Goal: Task Accomplishment & Management: Manage account settings

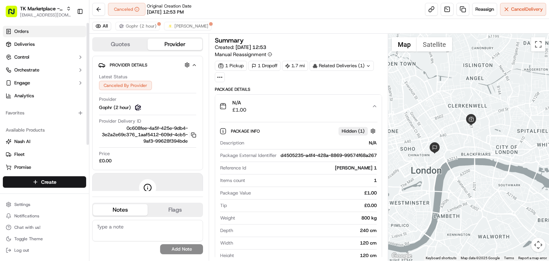
click at [54, 32] on link "Orders" at bounding box center [44, 31] width 83 height 11
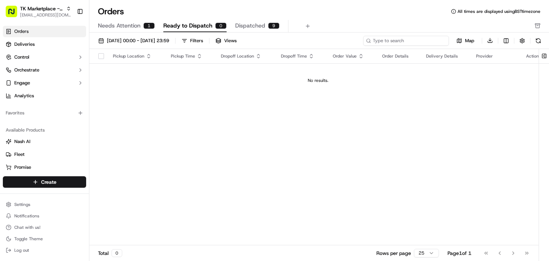
click at [422, 43] on input at bounding box center [406, 41] width 86 height 10
paste input "Josh Test 1"
type input "Josh Test 1"
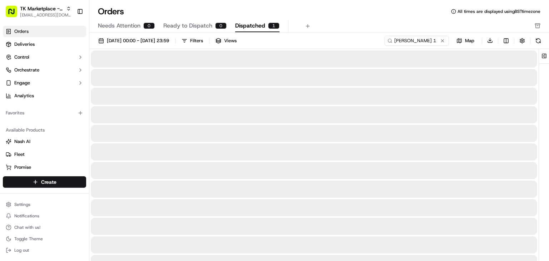
click at [258, 24] on span "Dispatched" at bounding box center [250, 25] width 30 height 9
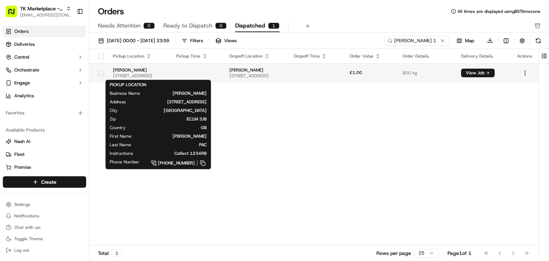
click at [165, 74] on span "57 Farringdon Road, Dulux Decorator Centre, London, EC1M 3JB, GB" at bounding box center [139, 76] width 52 height 6
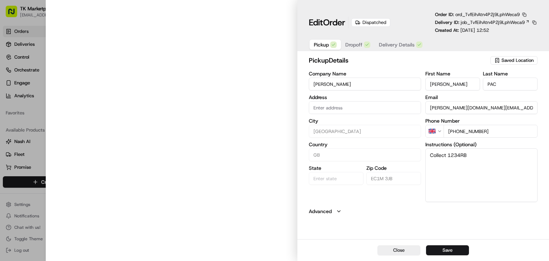
type input "57 Farringdon Road, Dulux Decorator Centre, London, EC1M 3JB, GB"
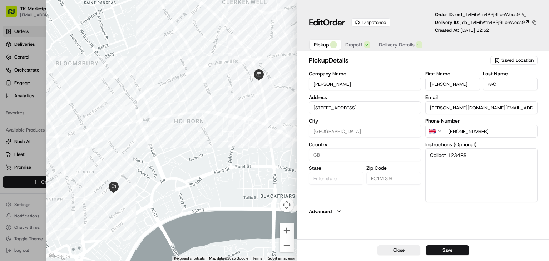
type input "+1"
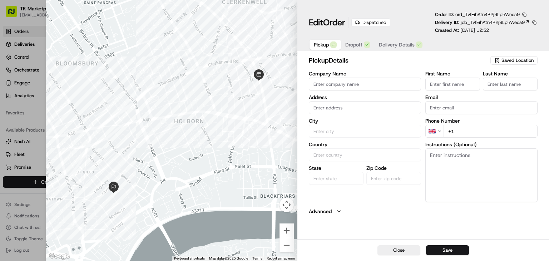
click at [20, 117] on div at bounding box center [274, 130] width 549 height 261
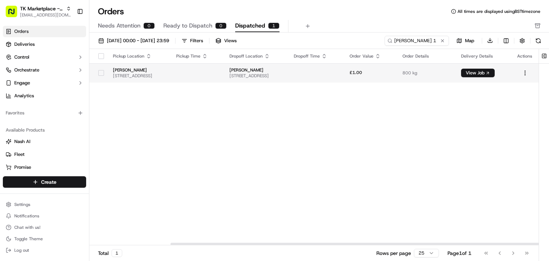
scroll to position [0, 99]
click at [487, 73] on button "View Job" at bounding box center [478, 73] width 34 height 9
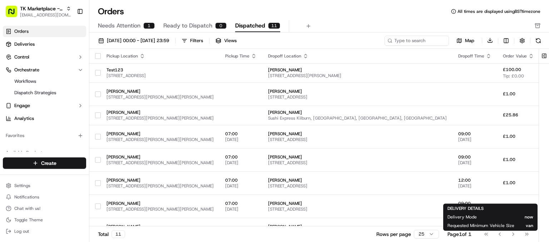
scroll to position [15, 105]
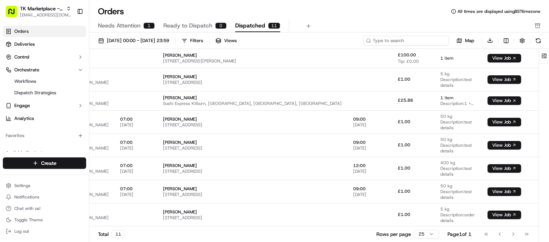
click at [430, 39] on input at bounding box center [406, 41] width 86 height 10
paste input "TK5072920"
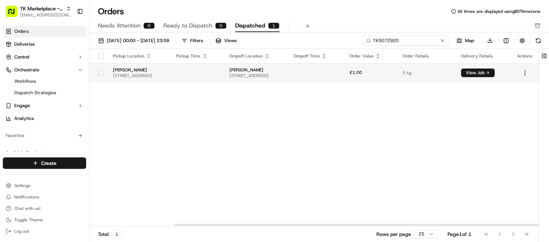
scroll to position [0, 104]
type input "TK5072920"
click at [478, 73] on button "View Job" at bounding box center [478, 73] width 34 height 9
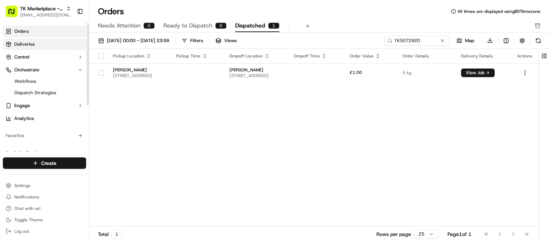
click at [45, 45] on link "Deliveries" at bounding box center [44, 44] width 83 height 11
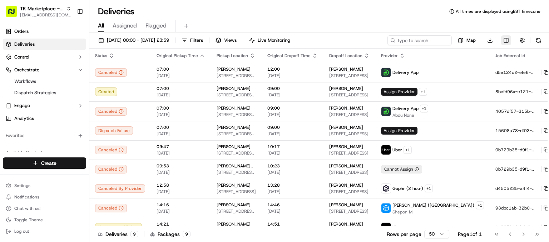
click at [504, 38] on html "TK Marketplace - TKD joshdodd@tradekart.com Toggle Sidebar Orders Deliveries Co…" at bounding box center [274, 121] width 549 height 242
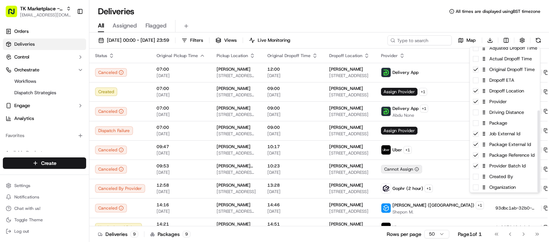
scroll to position [112, 0]
click at [371, 9] on html "TK Marketplace - TKD joshdodd@tradekart.com Toggle Sidebar Orders Deliveries Co…" at bounding box center [274, 121] width 549 height 242
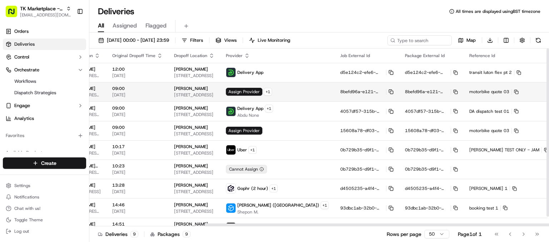
scroll to position [0, 158]
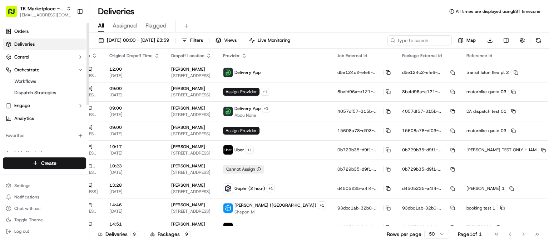
click at [36, 43] on link "Deliveries" at bounding box center [44, 44] width 83 height 11
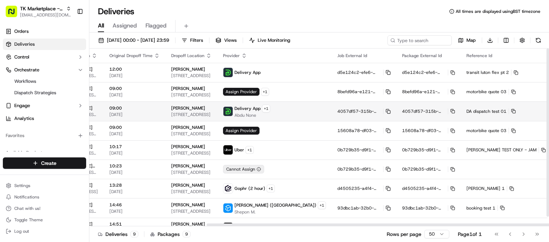
scroll to position [10, 158]
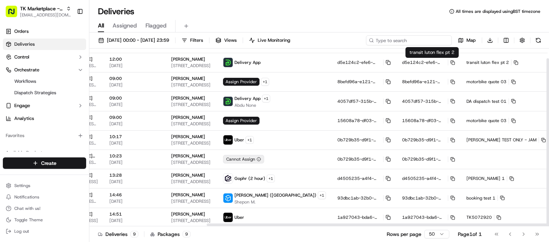
click at [414, 38] on input at bounding box center [409, 40] width 86 height 10
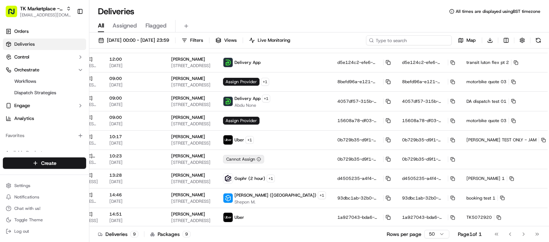
paste input "TK5072920"
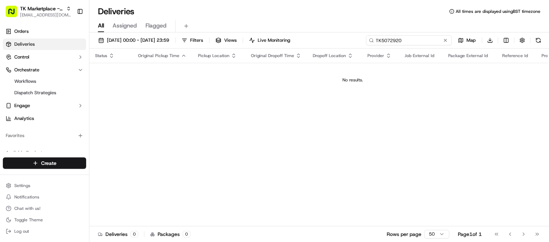
type input "TK5072920"
click at [411, 39] on input "TK5072920" at bounding box center [409, 40] width 86 height 10
click at [407, 43] on input "TK5072920" at bounding box center [409, 40] width 86 height 10
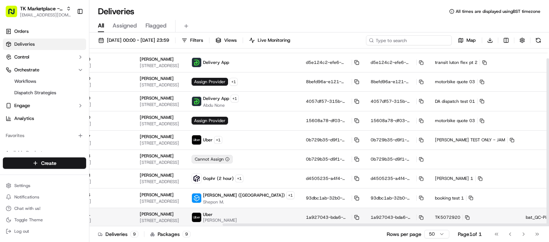
scroll to position [10, 190]
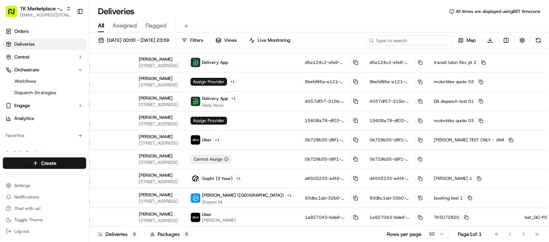
click at [390, 44] on input at bounding box center [409, 40] width 86 height 10
type input "TK5072920"
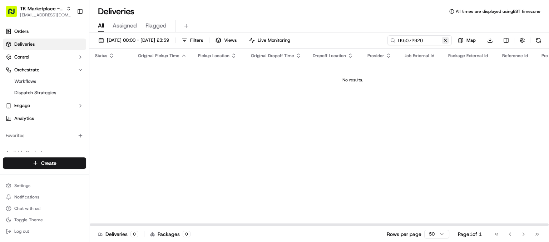
click at [446, 41] on button at bounding box center [445, 40] width 7 height 7
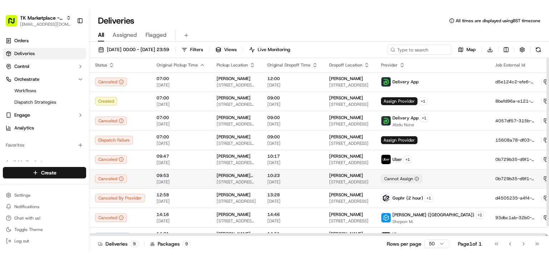
scroll to position [10, 0]
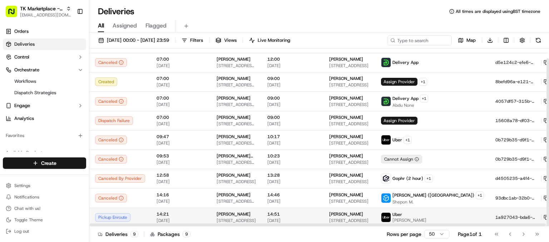
click at [156, 215] on span "14:21" at bounding box center [180, 214] width 49 height 6
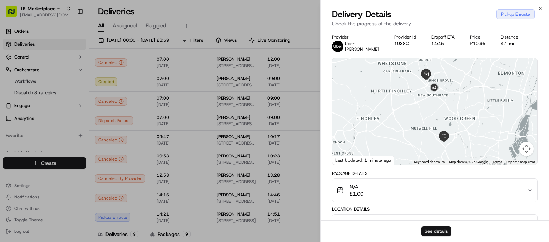
click at [436, 233] on button "See details" at bounding box center [436, 231] width 30 height 10
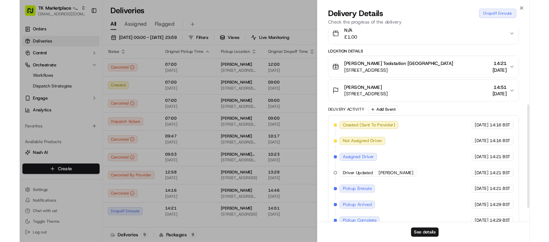
scroll to position [0, 0]
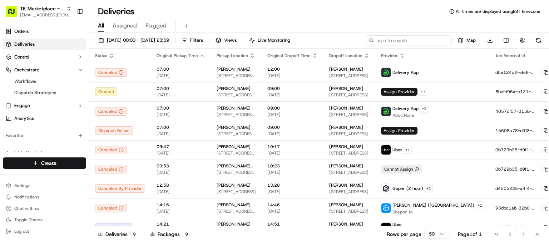
click at [407, 40] on input at bounding box center [409, 40] width 86 height 10
paste input "TK5072929"
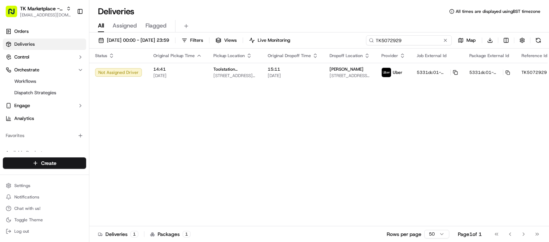
click at [403, 35] on input "TK5072929" at bounding box center [409, 40] width 86 height 10
click at [424, 36] on input "TK5072929" at bounding box center [409, 40] width 86 height 10
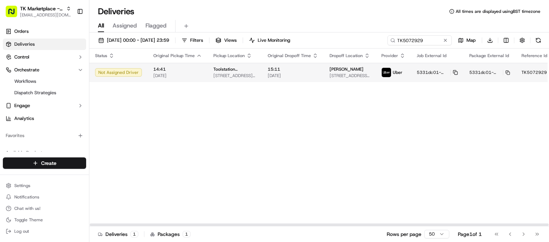
click at [251, 70] on td "Toolstation Bolton Howard Street Unit 1 Howard Street, Bolton, BL1 8HS, GB" at bounding box center [235, 72] width 54 height 19
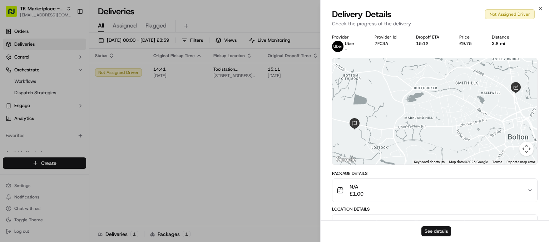
click at [443, 230] on button "See details" at bounding box center [436, 231] width 30 height 10
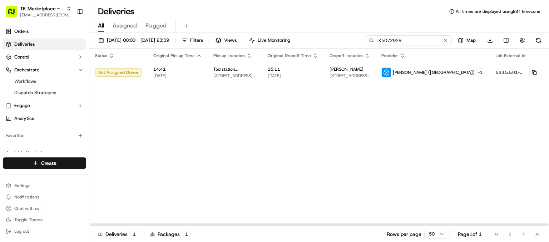
click at [414, 44] on input "TK5072929" at bounding box center [409, 40] width 86 height 10
paste input "5072920"
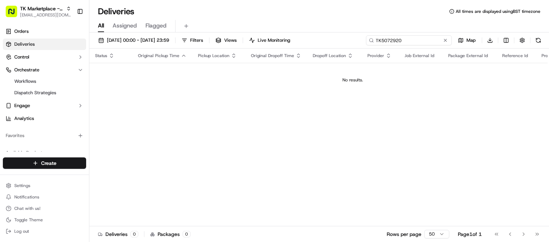
click at [418, 42] on input "TK5072920" at bounding box center [409, 40] width 86 height 10
click at [398, 39] on input "TK5072920" at bounding box center [409, 40] width 86 height 10
click at [383, 38] on input "TK5072920" at bounding box center [409, 40] width 86 height 10
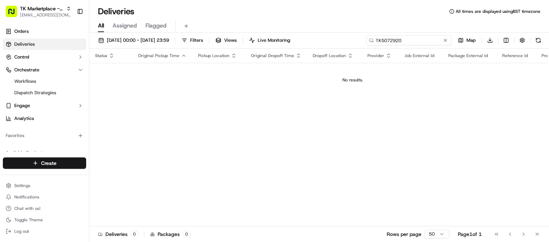
paste input "9"
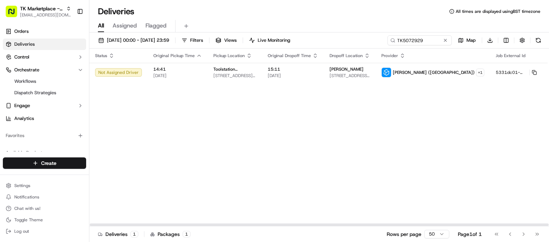
click at [437, 87] on div "Status Original Pickup Time Pickup Location Original Dropoff Time Dropoff Locat…" at bounding box center [404, 138] width 631 height 178
click at [231, 83] on div "Status Original Pickup Time Pickup Location Original Dropoff Time Dropoff Locat…" at bounding box center [404, 138] width 631 height 178
click at [244, 75] on span "Unit 1 Howard Street, Bolton, BL1 8HS, GB" at bounding box center [234, 76] width 43 height 6
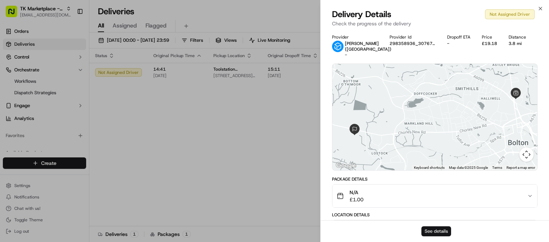
click at [438, 232] on button "See details" at bounding box center [436, 231] width 30 height 10
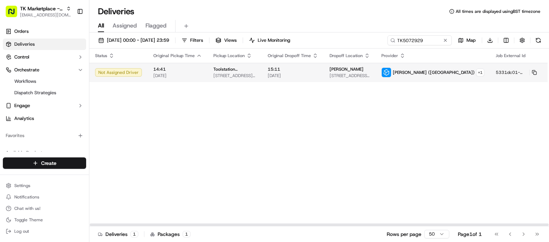
click at [268, 77] on span "[DATE]" at bounding box center [293, 76] width 50 height 6
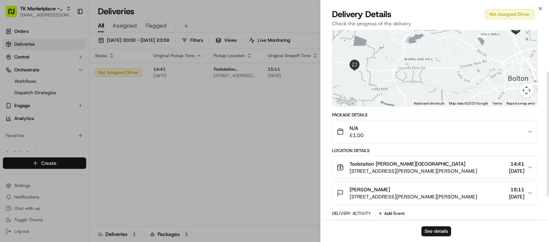
scroll to position [65, 0]
click at [436, 229] on button "See details" at bounding box center [436, 231] width 30 height 10
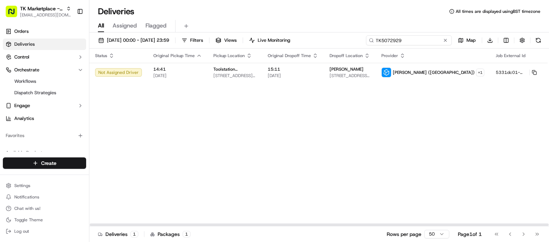
click at [410, 40] on input "TK5072929" at bounding box center [409, 40] width 86 height 10
paste input "3"
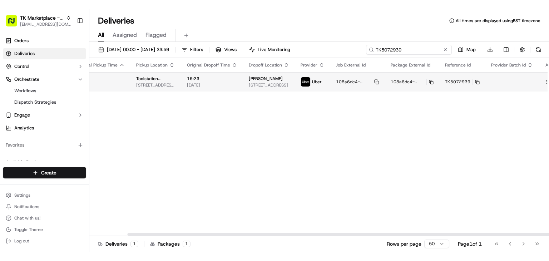
scroll to position [0, 79]
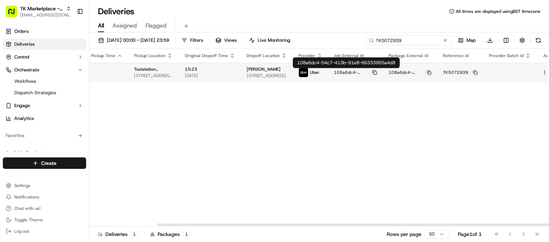
type input "TK5072939"
click at [341, 73] on span "108a6dc4-54c7-413b-91e8-66333955a4d8" at bounding box center [351, 73] width 34 height 6
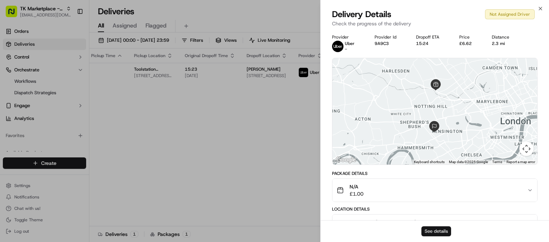
click at [428, 235] on button "See details" at bounding box center [436, 231] width 30 height 10
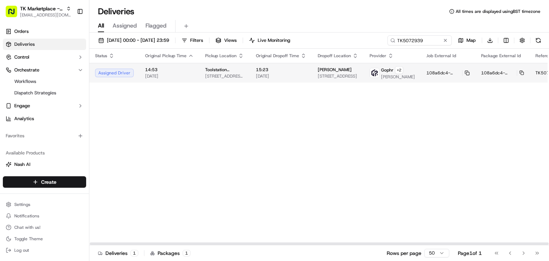
click at [268, 83] on td "15:23 19/09/2025" at bounding box center [281, 73] width 62 height 20
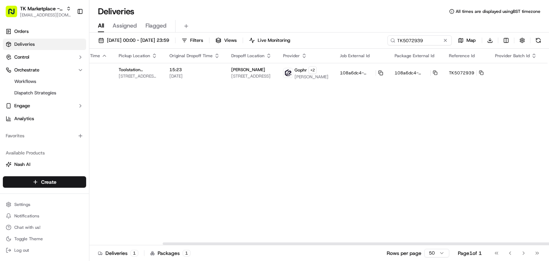
click at [449, 56] on span "Reference Id" at bounding box center [462, 56] width 26 height 6
click at [429, 106] on div "Status Original Pickup Time Pickup Location Original Dropoff Time Dropoff Locat…" at bounding box center [286, 147] width 566 height 196
click at [173, 119] on div "Status Original Pickup Time Pickup Location Original Dropoff Time Dropoff Locat…" at bounding box center [286, 147] width 567 height 196
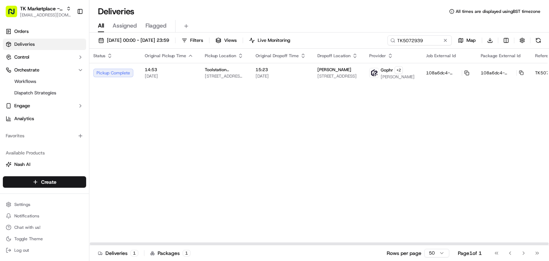
scroll to position [0, 0]
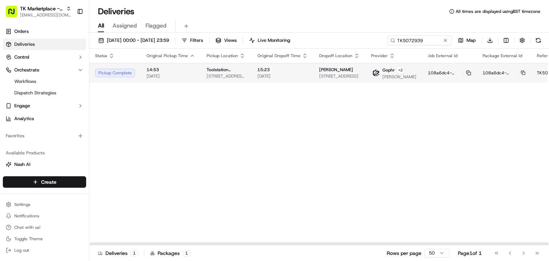
click at [176, 79] on span "[DATE]" at bounding box center [170, 76] width 49 height 6
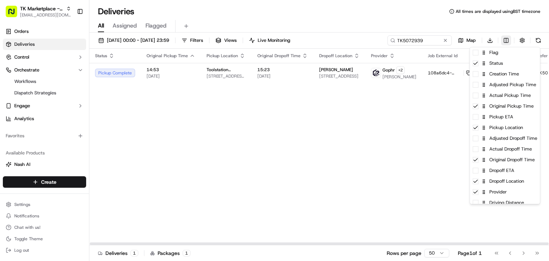
click at [503, 39] on html "TK Marketplace - TKD joshdodd@tradekart.com Toggle Sidebar Orders Deliveries Co…" at bounding box center [274, 130] width 549 height 261
click at [500, 106] on div "Original Pickup Time" at bounding box center [505, 105] width 70 height 11
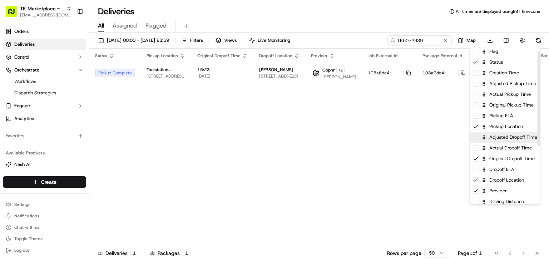
scroll to position [8, 0]
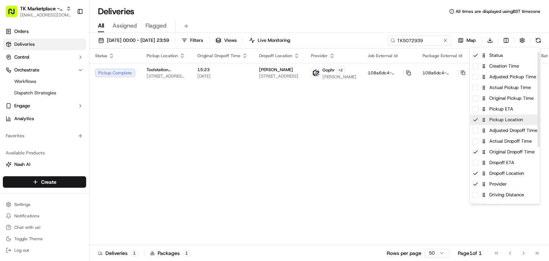
click at [502, 121] on div "Pickup Location" at bounding box center [505, 119] width 70 height 11
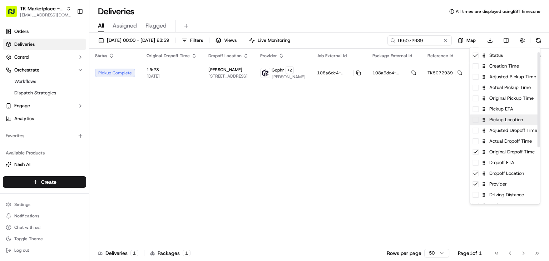
click at [502, 121] on div "Pickup Location" at bounding box center [505, 119] width 70 height 11
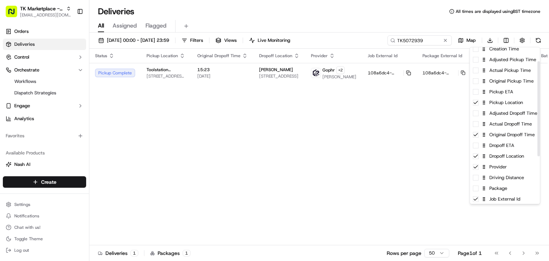
scroll to position [25, 0]
click at [499, 136] on div "Original Dropoff Time" at bounding box center [505, 134] width 70 height 11
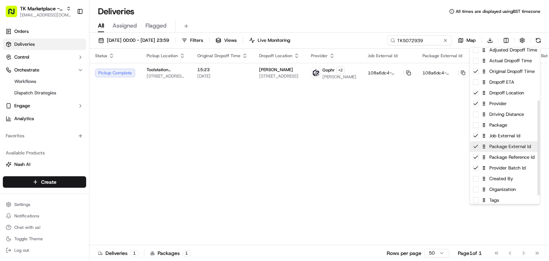
scroll to position [91, 0]
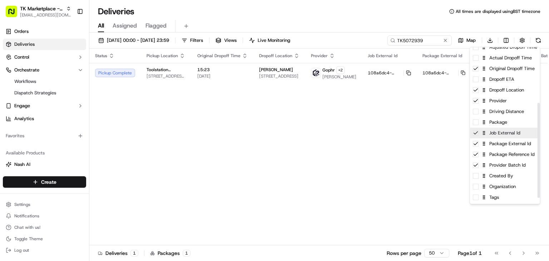
click at [504, 135] on div "Job External Id" at bounding box center [505, 133] width 70 height 11
click at [498, 143] on div "Package External Id" at bounding box center [505, 143] width 70 height 11
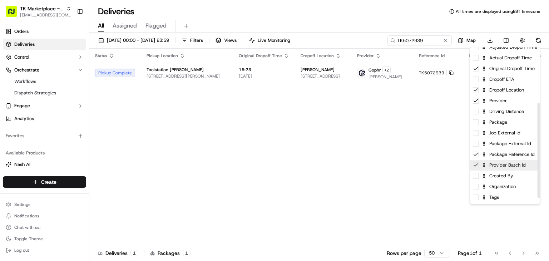
click at [493, 166] on div "Provider Batch Id" at bounding box center [505, 165] width 70 height 11
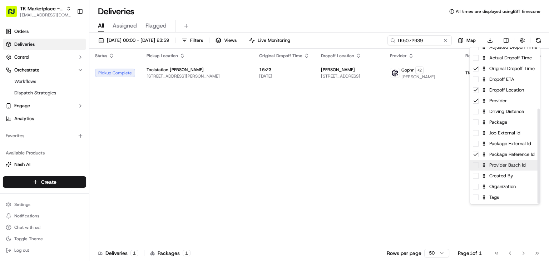
scroll to position [101, 0]
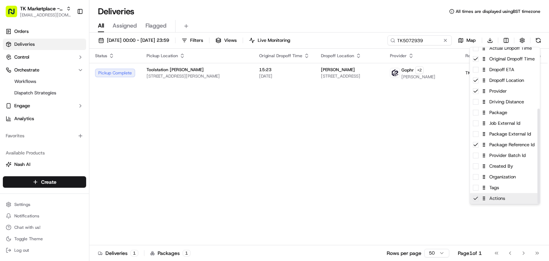
click at [491, 200] on div "Actions" at bounding box center [505, 198] width 70 height 11
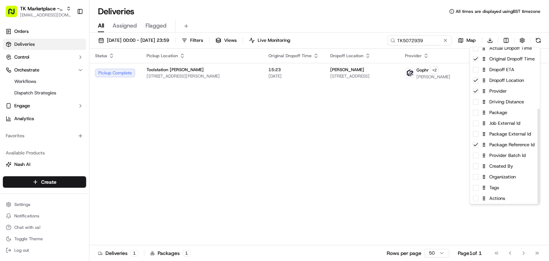
click at [364, 113] on html "TK Marketplace - TKD joshdodd@tradekart.com Toggle Sidebar Orders Deliveries Co…" at bounding box center [274, 130] width 549 height 261
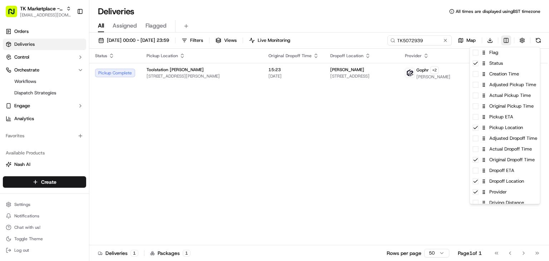
click at [506, 43] on html "TK Marketplace - TKD joshdodd@tradekart.com Toggle Sidebar Orders Deliveries Co…" at bounding box center [274, 130] width 549 height 261
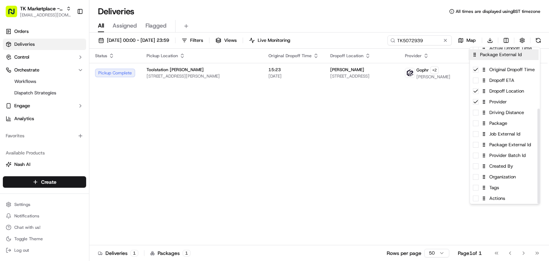
drag, startPoint x: 501, startPoint y: 148, endPoint x: 500, endPoint y: 56, distance: 91.8
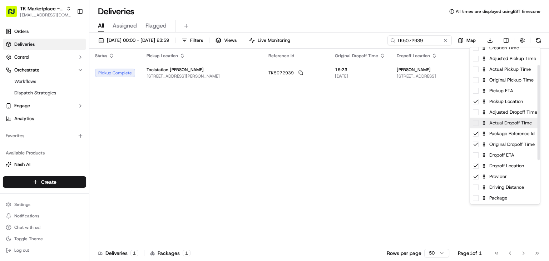
scroll to position [30, 0]
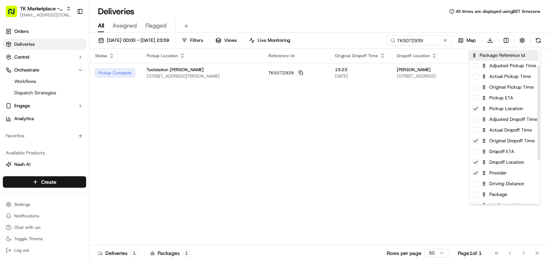
drag, startPoint x: 503, startPoint y: 133, endPoint x: 502, endPoint y: 54, distance: 79.0
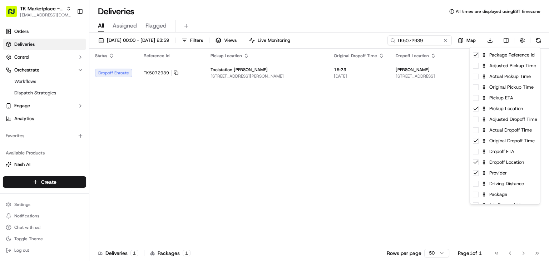
click at [198, 158] on html "TK Marketplace - TKD joshdodd@tradekart.com Toggle Sidebar Orders Deliveries Co…" at bounding box center [274, 130] width 549 height 261
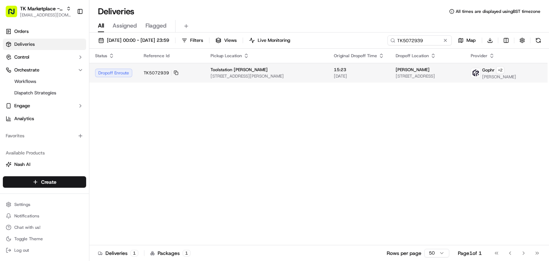
click at [308, 72] on div "Toolstation [PERSON_NAME]" at bounding box center [265, 70] width 111 height 6
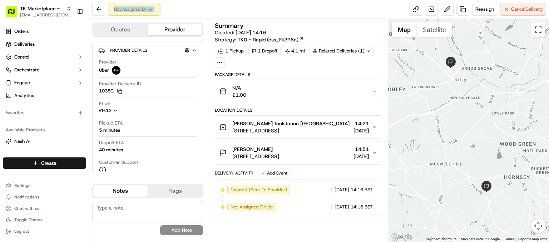
drag, startPoint x: 170, startPoint y: 15, endPoint x: 94, endPoint y: -50, distance: 99.8
click at [94, 0] on html "TK Marketplace - TKD [EMAIL_ADDRESS][DOMAIN_NAME] Toggle Sidebar Orders Deliver…" at bounding box center [274, 121] width 549 height 242
click at [319, 90] on div "N/A £1.00" at bounding box center [295, 91] width 152 height 14
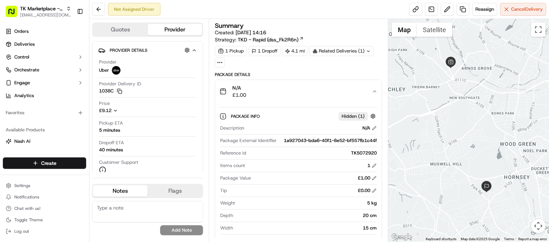
click at [301, 91] on div "N/A £1.00" at bounding box center [295, 91] width 152 height 14
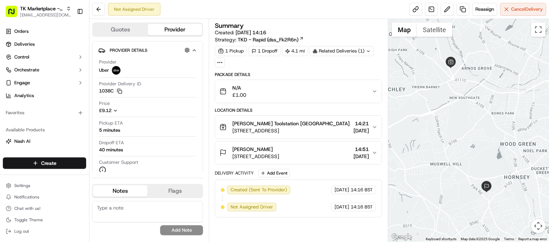
click at [230, 54] on div "1 Pickup" at bounding box center [231, 51] width 32 height 10
click at [223, 52] on icon at bounding box center [221, 51] width 6 height 6
click at [250, 127] on span "[PERSON_NAME] Toolstation [GEOGRAPHIC_DATA]" at bounding box center [290, 123] width 117 height 7
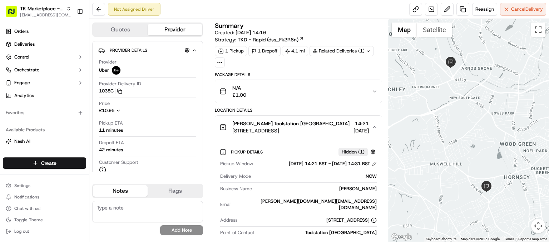
click at [290, 91] on div "N/A £1.00" at bounding box center [295, 91] width 152 height 14
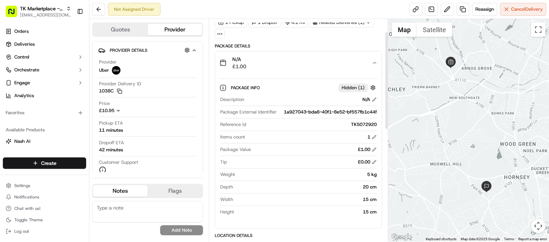
scroll to position [31, 0]
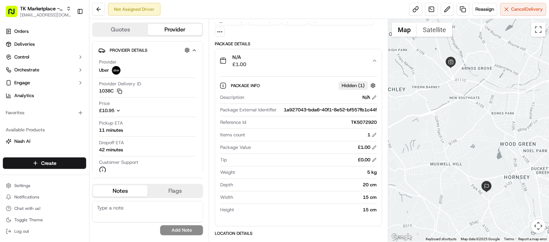
click at [359, 126] on div "TK5072920" at bounding box center [313, 122] width 128 height 6
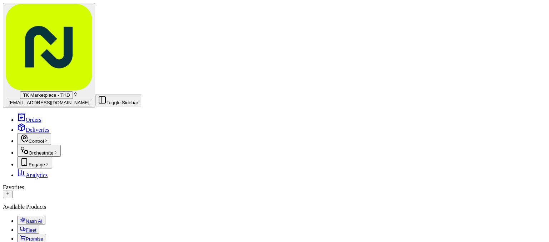
copy div "TK5072929"
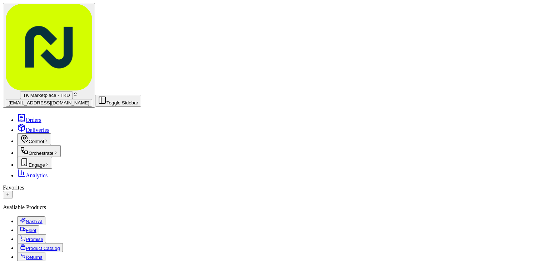
scroll to position [231, 0]
drag, startPoint x: 419, startPoint y: 186, endPoint x: 448, endPoint y: 184, distance: 29.3
drag, startPoint x: 470, startPoint y: 174, endPoint x: 456, endPoint y: 166, distance: 16.1
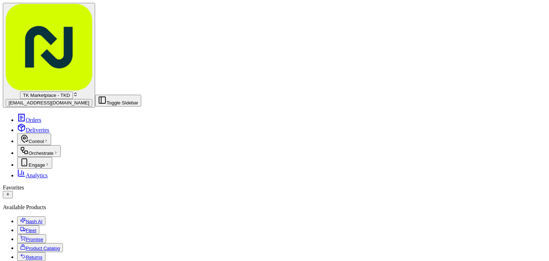
drag, startPoint x: 447, startPoint y: 169, endPoint x: 455, endPoint y: 167, distance: 8.1
drag, startPoint x: 404, startPoint y: 179, endPoint x: 483, endPoint y: 156, distance: 82.3
drag, startPoint x: 494, startPoint y: 149, endPoint x: 442, endPoint y: 160, distance: 54.0
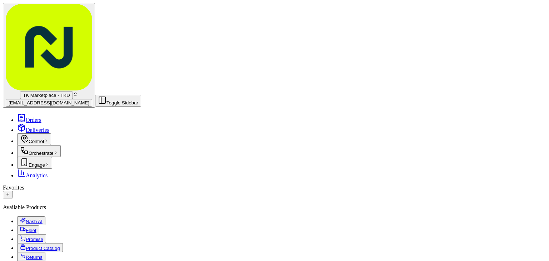
drag, startPoint x: 482, startPoint y: 159, endPoint x: 489, endPoint y: 154, distance: 8.7
drag, startPoint x: 503, startPoint y: 155, endPoint x: 491, endPoint y: 150, distance: 13.3
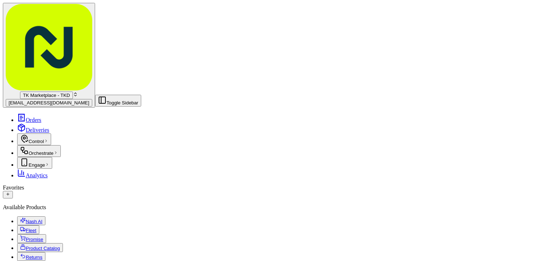
drag, startPoint x: 491, startPoint y: 150, endPoint x: 504, endPoint y: 143, distance: 15.3
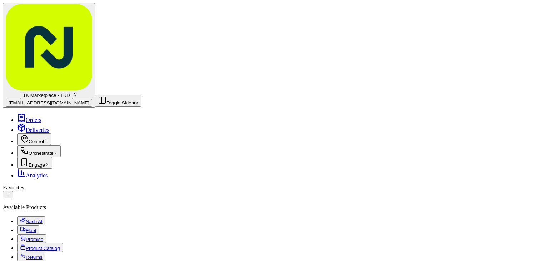
drag, startPoint x: 372, startPoint y: 93, endPoint x: 320, endPoint y: 92, distance: 51.8
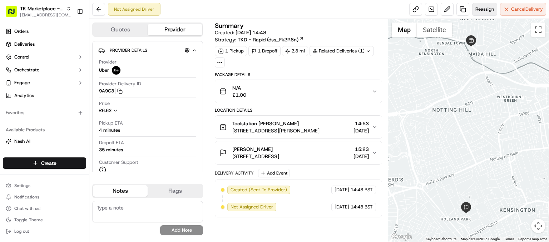
click at [479, 9] on span "Reassign" at bounding box center [484, 9] width 19 height 6
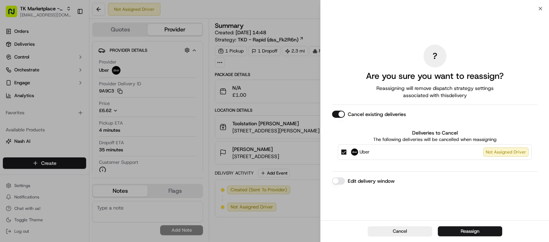
click at [337, 113] on button "Cancel existing deliveries" at bounding box center [338, 114] width 13 height 7
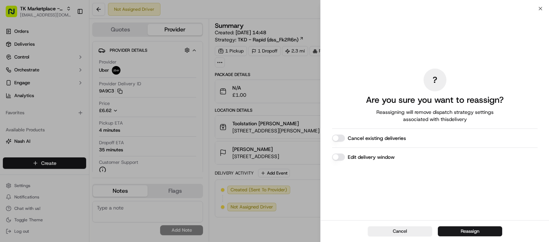
click at [341, 158] on button "Edit delivery window" at bounding box center [338, 157] width 13 height 7
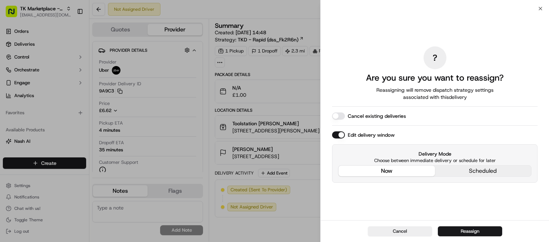
click at [330, 133] on div "? Are you sure you want to reassign? Reassigning will remove dispatch strategy …" at bounding box center [434, 115] width 228 height 212
click at [338, 135] on button "Edit delivery window" at bounding box center [338, 134] width 13 height 7
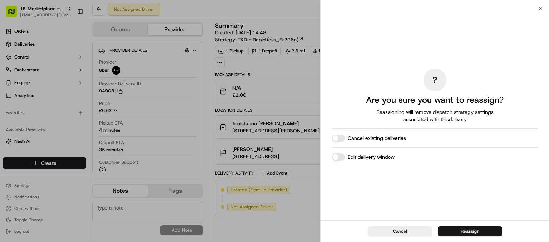
click at [454, 230] on button "Reassign" at bounding box center [470, 231] width 64 height 10
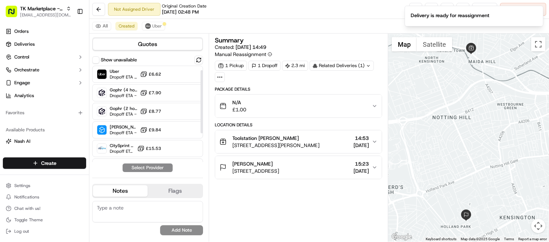
scroll to position [9, 0]
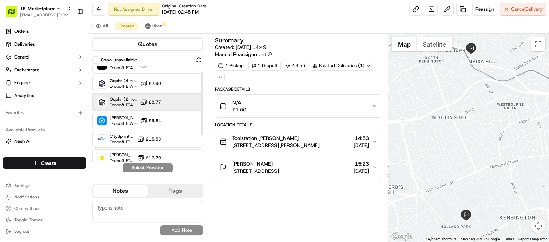
click at [124, 102] on span "Dropoff ETA -" at bounding box center [124, 105] width 28 height 6
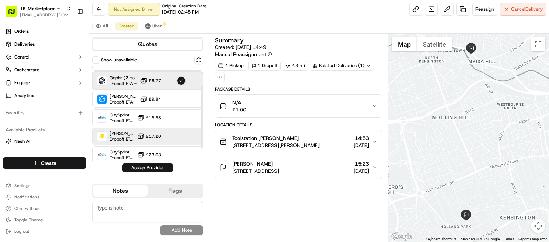
scroll to position [30, 0]
click at [136, 139] on div "[PERSON_NAME] Dropoff ETA - £17.20" at bounding box center [147, 137] width 111 height 17
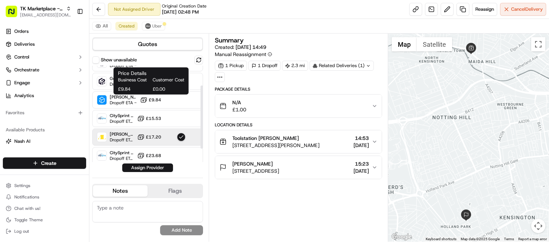
click at [139, 81] on span "Business Cost" at bounding box center [134, 80] width 32 height 6
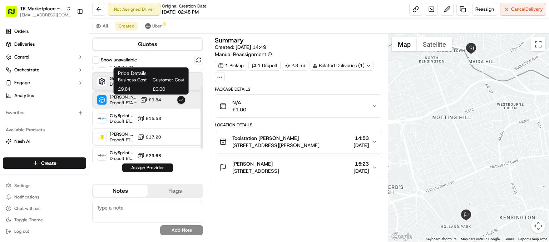
click at [104, 79] on img at bounding box center [101, 81] width 9 height 9
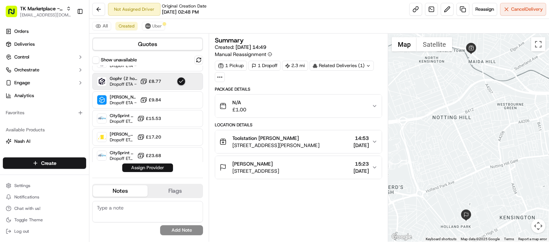
click at [134, 166] on button "Assign Provider" at bounding box center [147, 168] width 51 height 9
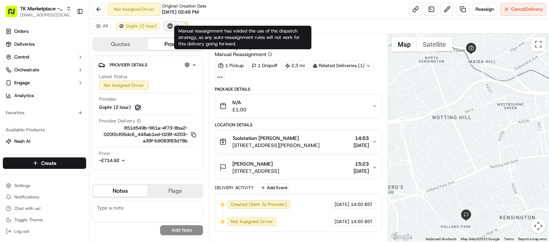
click at [174, 26] on span "Uber" at bounding box center [179, 26] width 10 height 6
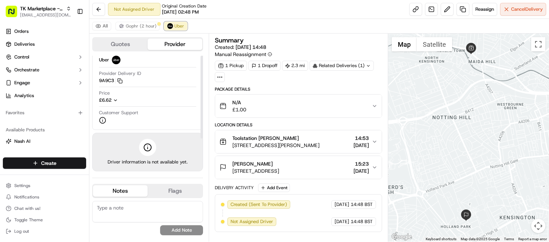
scroll to position [0, 0]
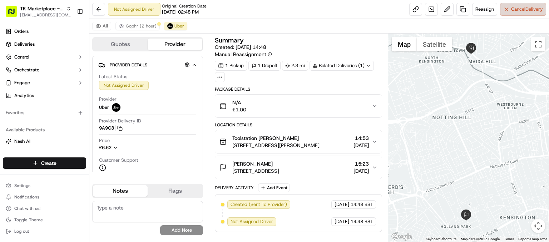
click at [517, 5] on button "Cancel Delivery" at bounding box center [523, 9] width 46 height 13
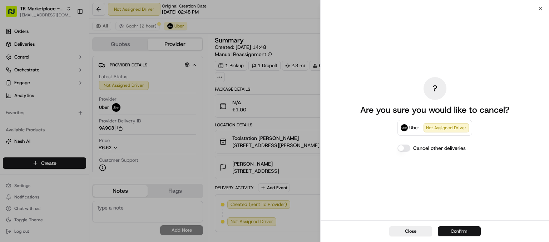
click at [445, 230] on button "Confirm" at bounding box center [459, 231] width 43 height 10
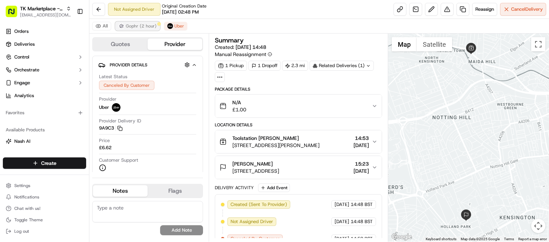
click at [134, 26] on span "Gophr (2 hour)" at bounding box center [141, 26] width 31 height 6
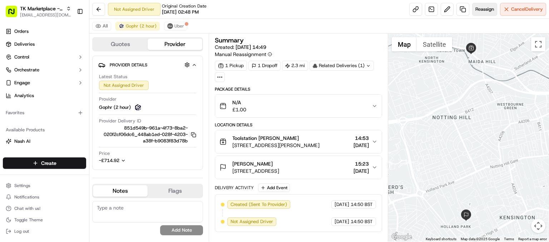
click at [482, 6] on button "Reassign" at bounding box center [484, 9] width 25 height 13
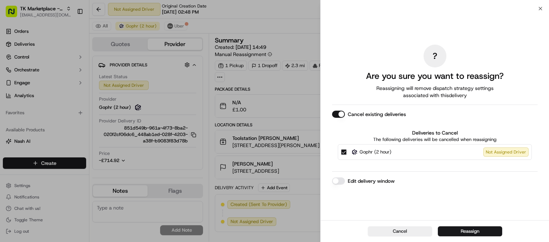
click at [337, 114] on button "Cancel existing deliveries" at bounding box center [338, 114] width 13 height 7
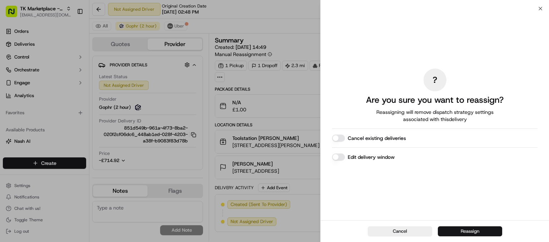
click at [459, 230] on button "Reassign" at bounding box center [470, 231] width 64 height 10
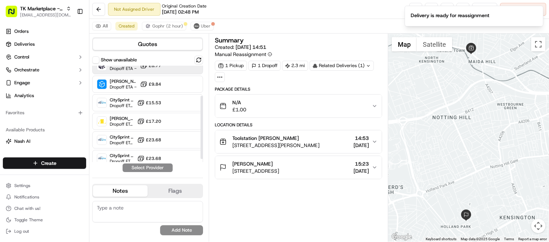
scroll to position [46, 0]
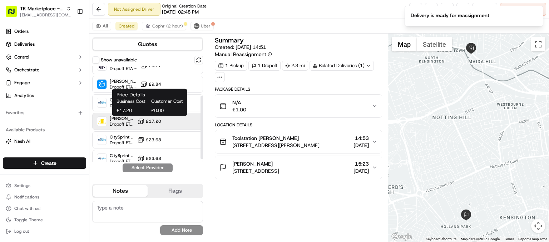
click at [150, 121] on span "£17.20" at bounding box center [153, 122] width 15 height 6
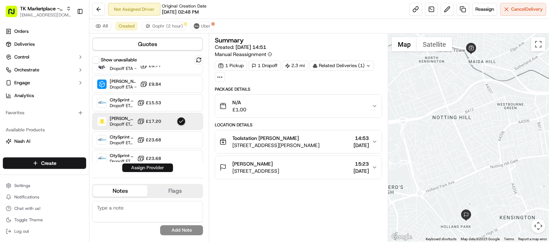
click at [141, 169] on button "Assign Provider" at bounding box center [147, 168] width 51 height 9
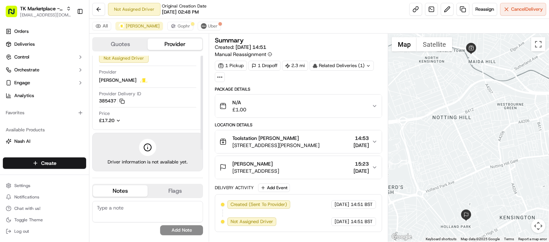
scroll to position [0, 0]
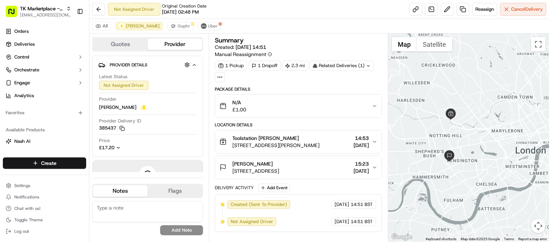
drag, startPoint x: 420, startPoint y: 116, endPoint x: 439, endPoint y: 137, distance: 28.8
click at [439, 137] on div at bounding box center [468, 138] width 161 height 208
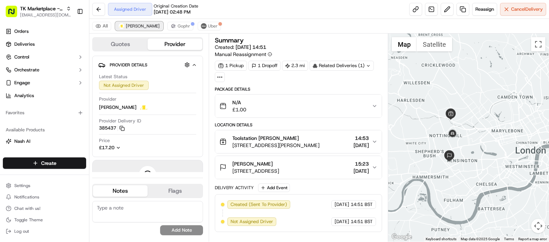
click at [140, 25] on span "[PERSON_NAME]" at bounding box center [143, 26] width 34 height 6
click at [511, 9] on span "Cancel Delivery" at bounding box center [527, 9] width 32 height 6
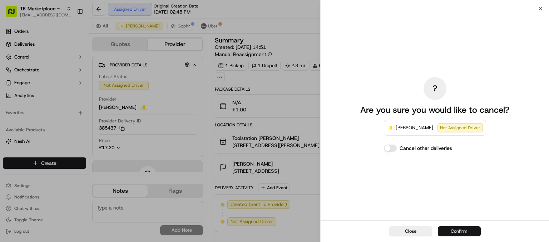
click at [451, 228] on button "Confirm" at bounding box center [459, 231] width 43 height 10
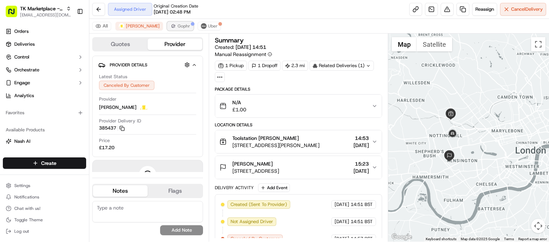
click at [167, 26] on button "Gophr" at bounding box center [180, 26] width 26 height 9
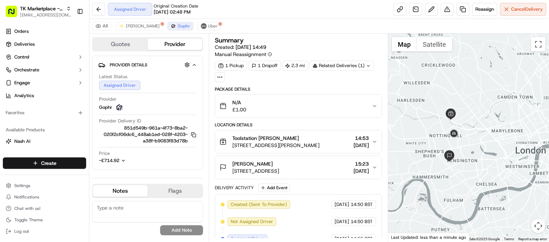
click at [318, 145] on span "[STREET_ADDRESS][PERSON_NAME]" at bounding box center [275, 145] width 87 height 7
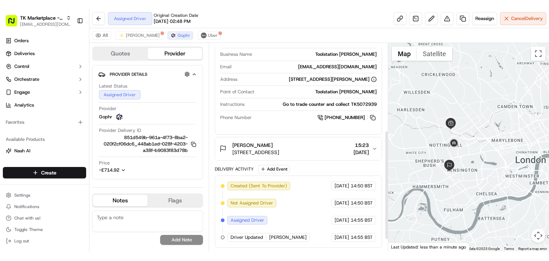
scroll to position [173, 0]
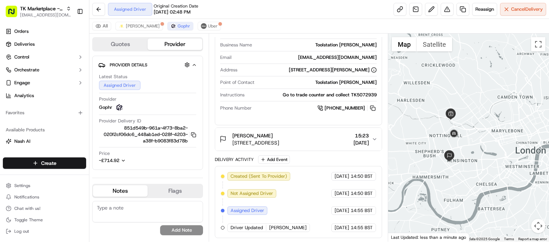
click at [368, 98] on div "Go to trade counter and collect TK5072939" at bounding box center [311, 95] width 129 height 6
copy div "TK5072939"
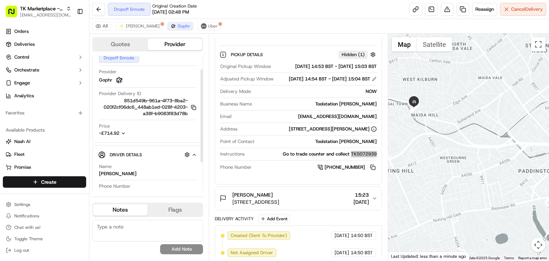
scroll to position [0, 0]
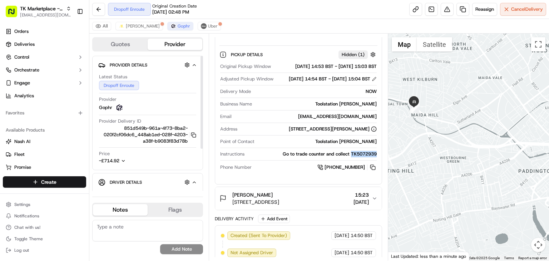
click at [109, 48] on button "Quotes" at bounding box center [120, 44] width 55 height 11
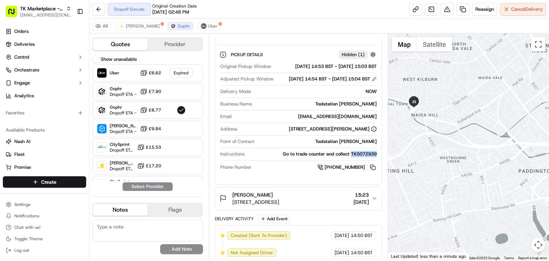
click at [175, 43] on button "Provider" at bounding box center [175, 44] width 55 height 11
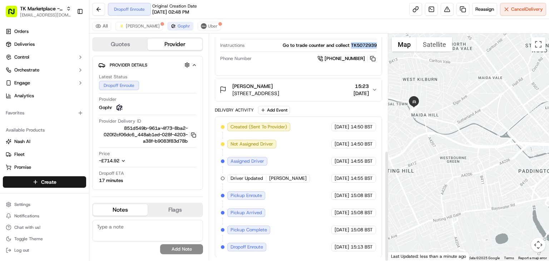
scroll to position [238, 0]
click at [314, 103] on div "Package Details N/A £1.00 Location Details [GEOGRAPHIC_DATA] [PERSON_NAME] [STR…" at bounding box center [298, 61] width 167 height 392
